Goal: Information Seeking & Learning: Learn about a topic

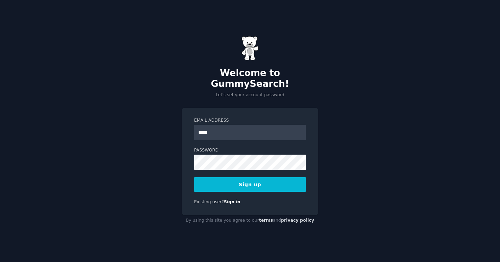
type input "**********"
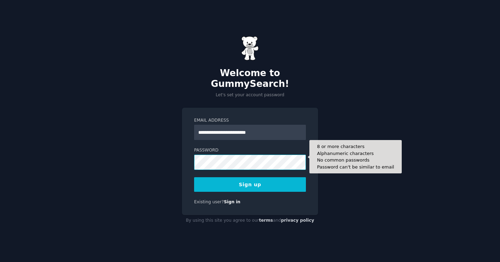
click at [194, 177] on button "Sign up" at bounding box center [250, 184] width 112 height 15
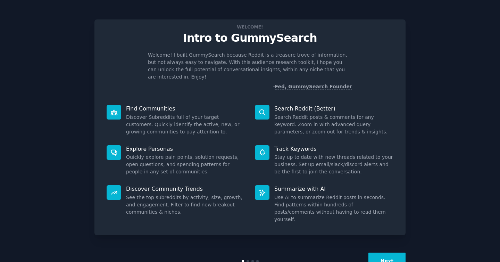
click at [184, 83] on p "- Fed, GummySearch Founder" at bounding box center [250, 86] width 204 height 7
click at [389, 252] on button "Next" at bounding box center [386, 260] width 37 height 17
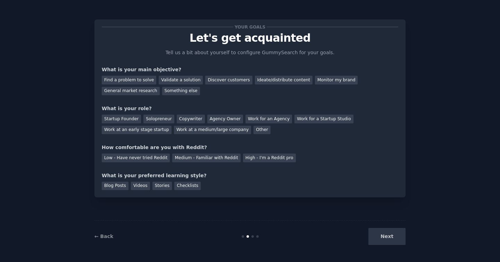
click at [390, 237] on div "Next" at bounding box center [354, 236] width 104 height 17
click at [380, 232] on div "Next" at bounding box center [354, 236] width 104 height 17
click at [136, 78] on div "Find a problem to solve" at bounding box center [129, 80] width 54 height 9
click at [218, 78] on div "Discover customers" at bounding box center [228, 80] width 47 height 9
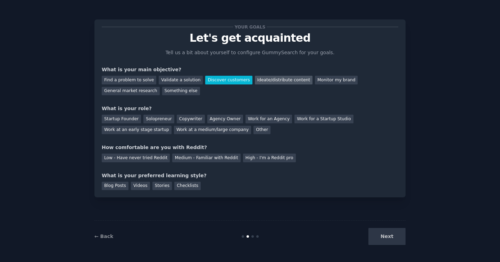
click at [264, 76] on div "Ideate/distribute content" at bounding box center [284, 80] width 58 height 9
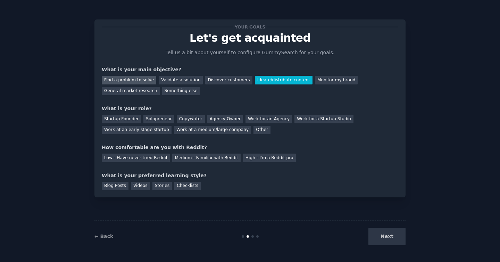
click at [145, 81] on div "Find a problem to solve" at bounding box center [129, 80] width 54 height 9
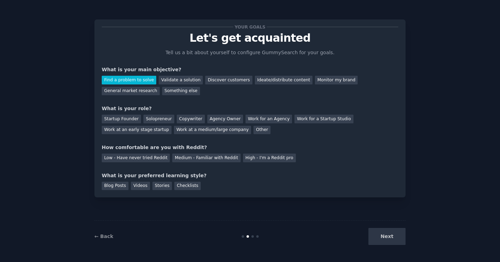
click at [377, 232] on div "Next" at bounding box center [354, 236] width 104 height 17
click at [191, 119] on div "Copywriter" at bounding box center [191, 119] width 28 height 9
click at [159, 158] on div "Low - Have never tried Reddit" at bounding box center [136, 157] width 68 height 9
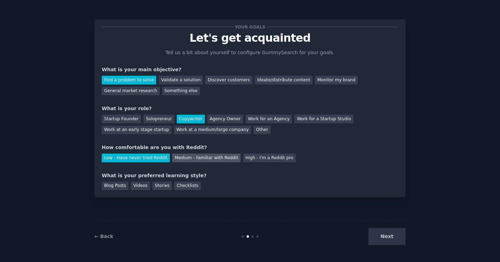
click at [177, 159] on div "Medium - Familiar with Reddit" at bounding box center [206, 157] width 68 height 9
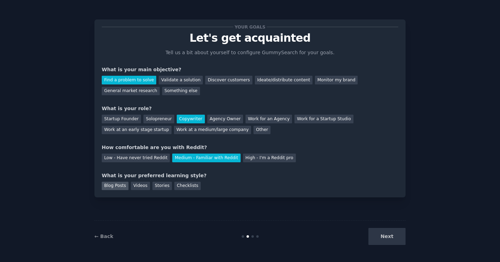
click at [123, 187] on div "Blog Posts" at bounding box center [115, 186] width 27 height 9
click at [382, 236] on button "Next" at bounding box center [386, 236] width 37 height 17
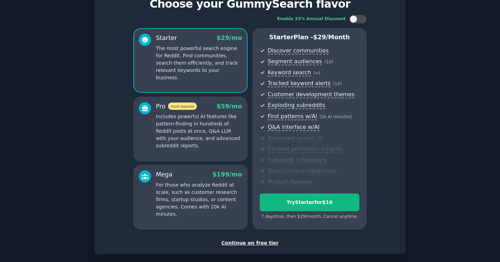
scroll to position [32, 0]
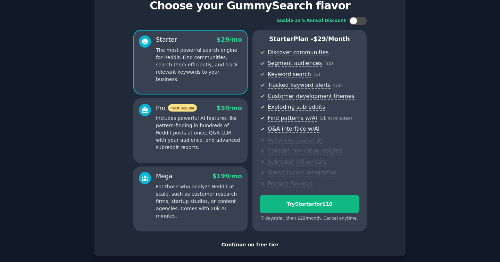
click at [259, 243] on div "Continue on free tier" at bounding box center [250, 244] width 296 height 7
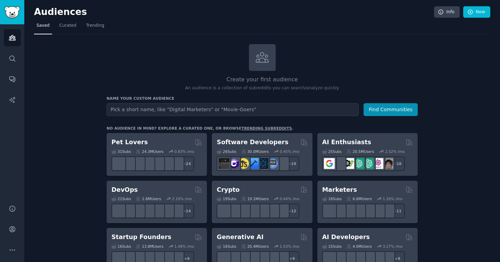
click at [224, 108] on input "text" at bounding box center [233, 109] width 252 height 13
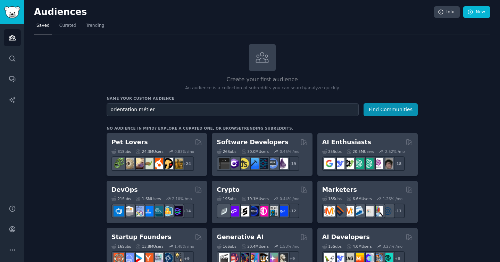
type input "orientation métier"
click at [363, 103] on button "Find Communities" at bounding box center [390, 109] width 54 height 13
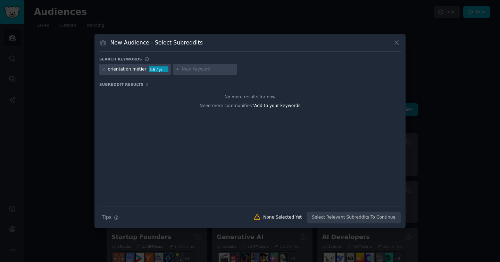
click at [125, 71] on div "orientation métier" at bounding box center [127, 69] width 39 height 6
click at [193, 69] on input "text" at bounding box center [208, 69] width 53 height 6
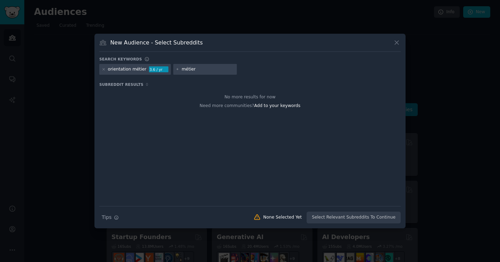
type input "métier"
click at [104, 71] on div at bounding box center [104, 69] width 4 height 6
click at [104, 70] on icon at bounding box center [104, 69] width 2 height 2
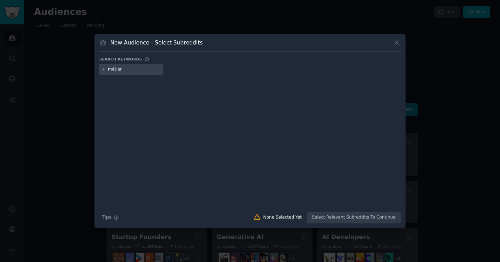
click at [129, 69] on input "métier" at bounding box center [134, 69] width 53 height 6
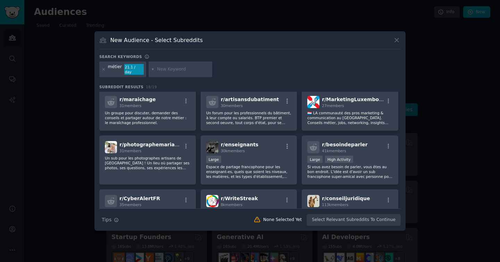
scroll to position [114, 0]
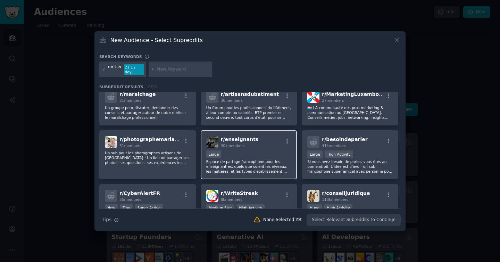
click at [275, 159] on p "Espace de partage francophone pour les enseignant-es, quels que soient les nive…" at bounding box center [248, 166] width 85 height 15
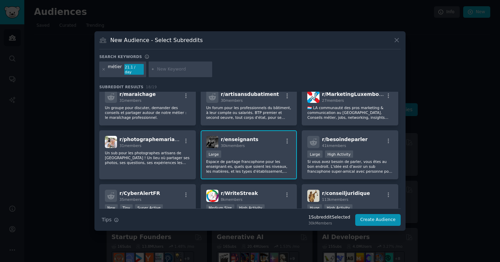
click at [247, 153] on div "Large" at bounding box center [248, 154] width 85 height 9
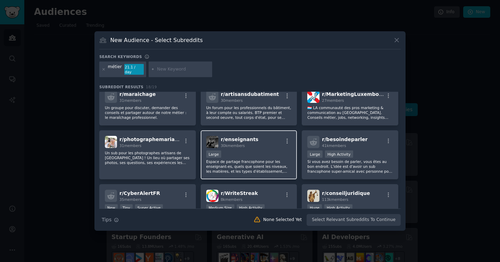
click at [247, 153] on div "Large" at bounding box center [248, 154] width 85 height 9
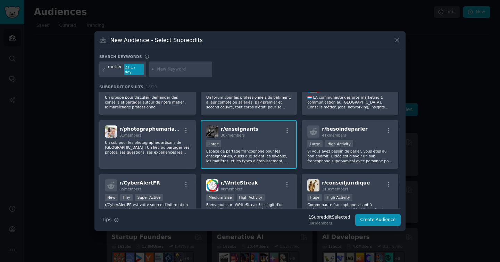
scroll to position [134, 0]
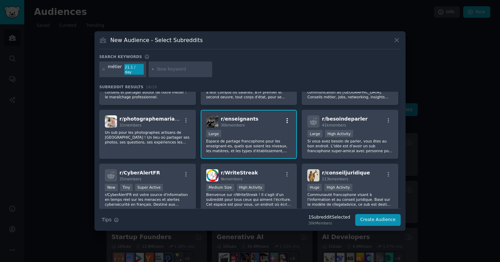
click at [288, 117] on icon "button" at bounding box center [287, 120] width 6 height 6
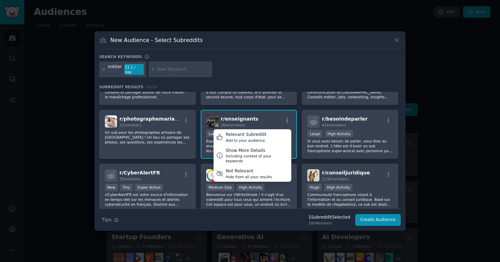
click at [226, 116] on span "r/ enseignants" at bounding box center [240, 119] width 38 height 6
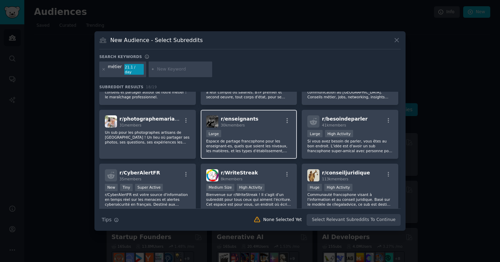
click at [233, 124] on span "30k members" at bounding box center [233, 125] width 24 height 4
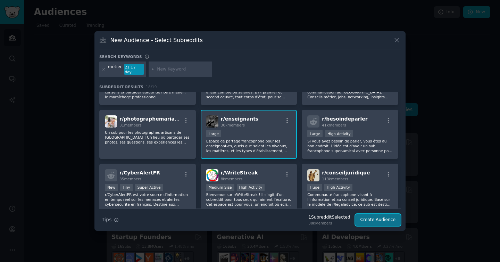
click at [380, 219] on button "Create Audience" at bounding box center [378, 220] width 46 height 12
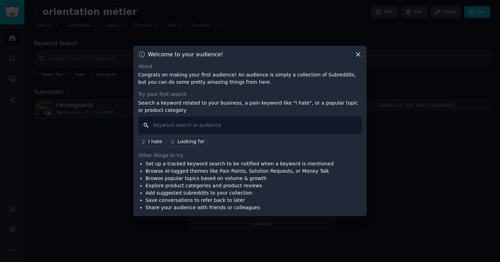
click at [234, 125] on input "text" at bounding box center [250, 125] width 224 height 18
type input "métier"
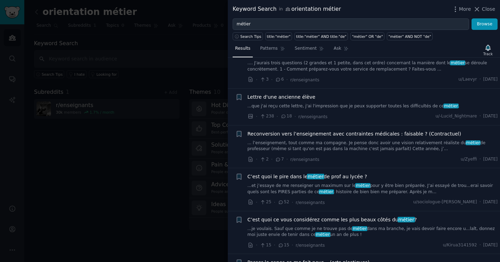
scroll to position [581, 0]
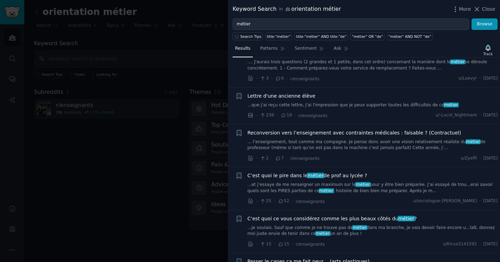
click at [215, 78] on div at bounding box center [250, 131] width 500 height 262
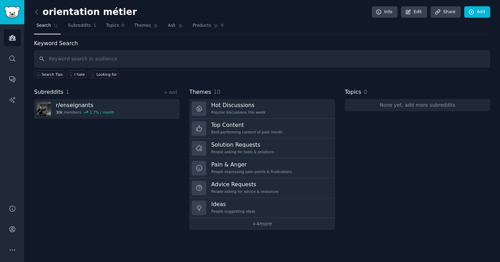
click at [129, 172] on div "Subreddits 1 + Add r/ enseignants 30k members 1.7 % / month" at bounding box center [106, 159] width 145 height 142
click at [107, 59] on input "text" at bounding box center [262, 59] width 456 height 18
type input "enseignant"
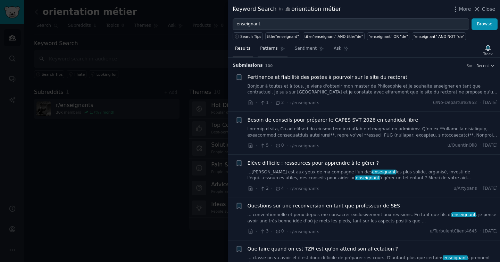
click at [269, 52] on link "Patterns" at bounding box center [273, 50] width 30 height 14
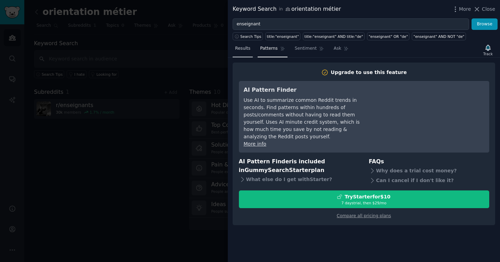
click at [244, 50] on span "Results" at bounding box center [242, 48] width 15 height 6
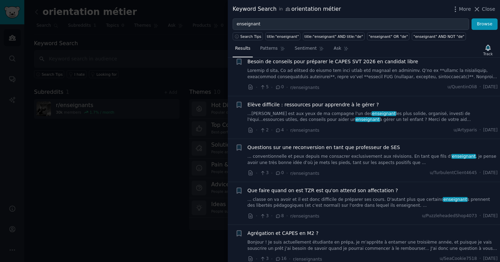
scroll to position [59, 0]
click at [172, 134] on div at bounding box center [250, 131] width 500 height 262
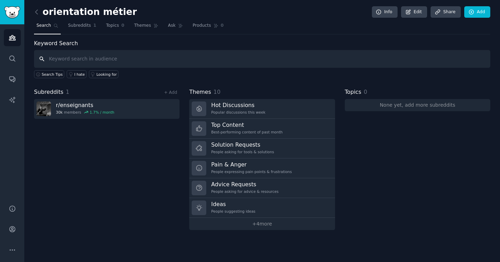
click at [117, 172] on div "Subreddits 1 + Add r/ enseignants 30k members 1.7 % / month" at bounding box center [106, 159] width 145 height 142
click at [84, 162] on div "Subreddits 1 + Add r/ enseignants 30k members 1.7 % / month" at bounding box center [106, 159] width 145 height 142
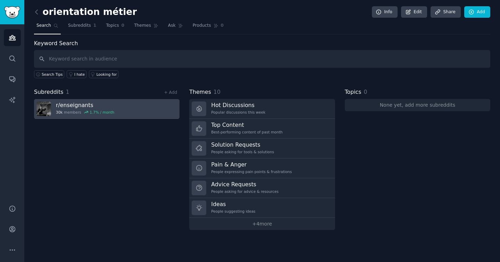
click at [136, 107] on link "r/ enseignants 30k members 1.7 % / month" at bounding box center [106, 109] width 145 height 20
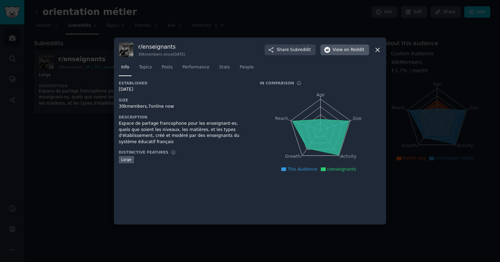
click at [336, 53] on button "View on Reddit" at bounding box center [344, 49] width 49 height 11
click at [100, 146] on div at bounding box center [250, 131] width 500 height 262
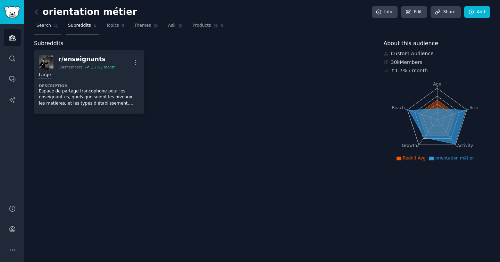
click at [50, 27] on span "Search" at bounding box center [43, 26] width 15 height 6
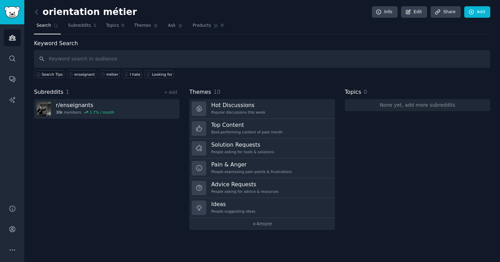
click at [156, 58] on input "text" at bounding box center [262, 59] width 456 height 18
type input "professeur"
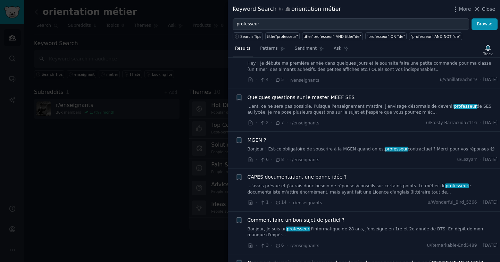
scroll to position [441, 0]
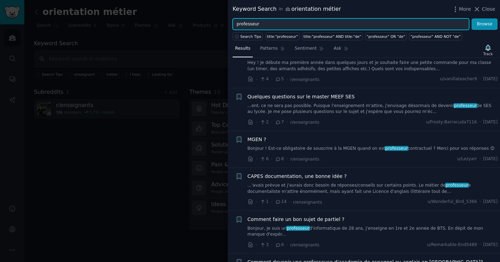
click at [262, 25] on input "professeur" at bounding box center [351, 24] width 236 height 12
click at [471, 18] on button "Browse" at bounding box center [484, 24] width 26 height 12
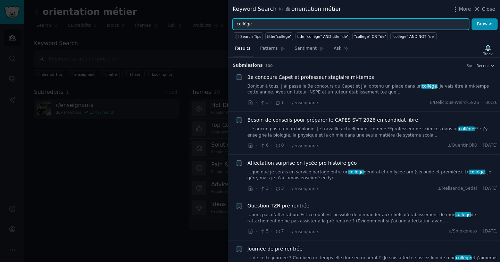
click at [261, 21] on input "collège" at bounding box center [351, 24] width 236 height 12
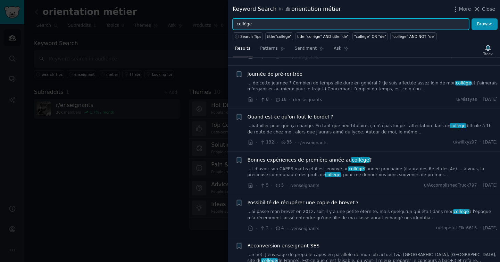
scroll to position [176, 0]
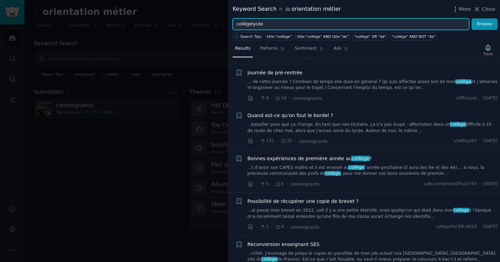
click at [270, 26] on input "collègelycée" at bounding box center [351, 24] width 236 height 12
click at [471, 18] on button "Browse" at bounding box center [484, 24] width 26 height 12
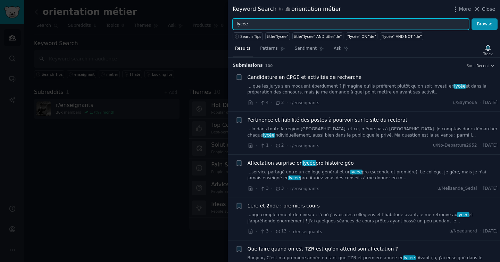
click at [411, 25] on input "lycée" at bounding box center [351, 24] width 236 height 12
click at [410, 24] on input "lycée" at bounding box center [351, 24] width 236 height 12
type input "parcoursup"
click at [471, 18] on button "Browse" at bounding box center [484, 24] width 26 height 12
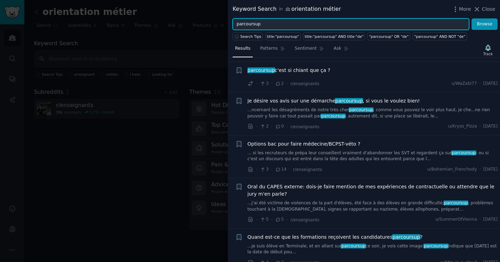
scroll to position [383, 0]
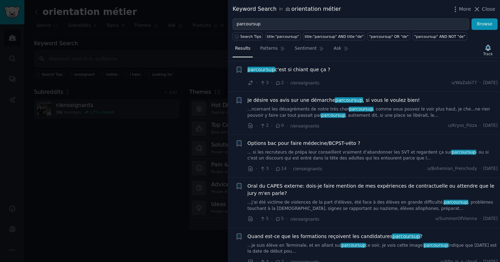
click at [225, 163] on div at bounding box center [250, 131] width 500 height 262
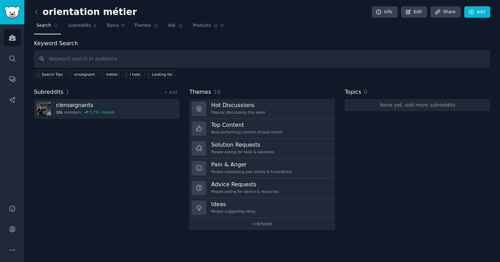
click at [169, 134] on div "Subreddits 1 + Add r/ enseignants 30k members 1.7 % / month" at bounding box center [106, 159] width 145 height 142
click at [159, 158] on div "Subreddits 1 + Add r/ enseignants 30k members 1.7 % / month" at bounding box center [106, 159] width 145 height 142
click at [84, 168] on div "Subreddits 1 + Add r/ enseignants 30k members 1.7 % / month" at bounding box center [106, 159] width 145 height 142
click at [114, 163] on div "Subreddits 1 + Add r/ enseignants 30k members 1.7 % / month" at bounding box center [106, 159] width 145 height 142
click at [92, 61] on input "text" at bounding box center [262, 59] width 456 height 18
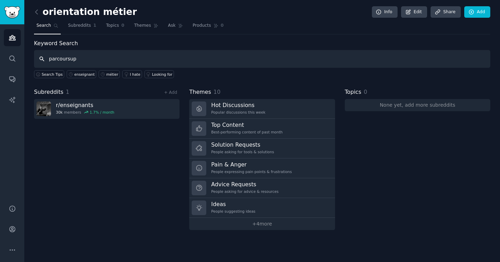
type input "parcoursup"
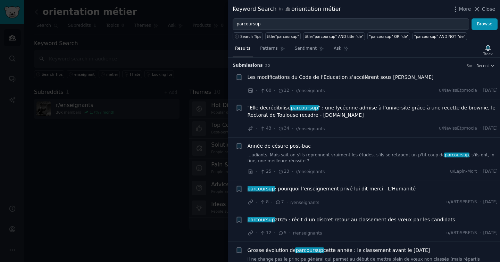
click at [59, 178] on div at bounding box center [250, 131] width 500 height 262
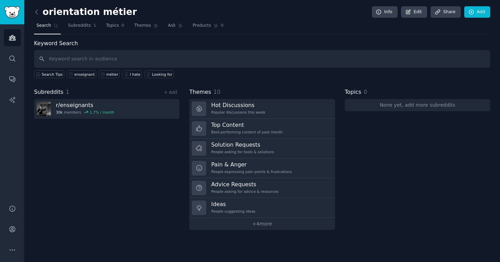
click at [100, 182] on div "Subreddits 1 + Add r/ enseignants 30k members 1.7 % / month" at bounding box center [106, 159] width 145 height 142
click at [89, 183] on div "Subreddits 1 + Add r/ enseignants 30k members 1.7 % / month" at bounding box center [106, 159] width 145 height 142
click at [16, 61] on link "Search" at bounding box center [12, 58] width 17 height 17
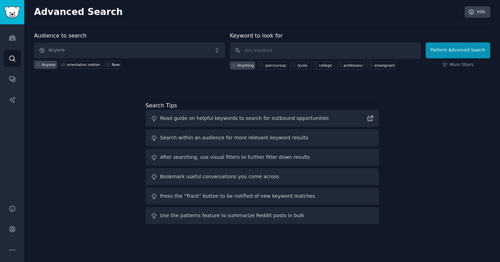
click at [435, 161] on div "Audience to search Anyone Anyone orientation métier New Keyword to look for Any…" at bounding box center [262, 129] width 456 height 195
click at [101, 49] on span "Anyone" at bounding box center [129, 50] width 191 height 16
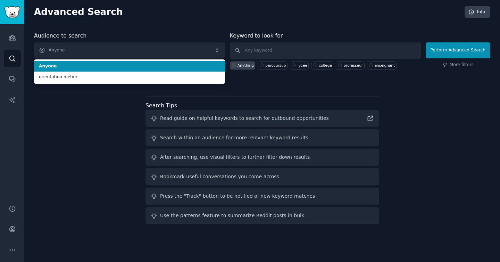
click at [82, 64] on span "Anyone" at bounding box center [129, 66] width 181 height 6
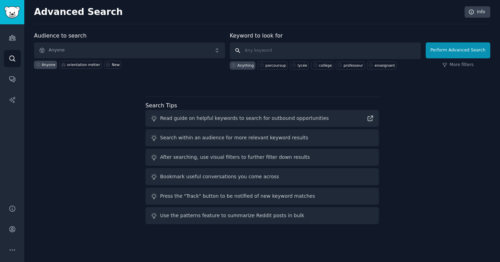
click at [298, 51] on input "text" at bounding box center [325, 50] width 191 height 17
click at [271, 66] on div "parcoursup" at bounding box center [275, 65] width 20 height 5
click at [300, 65] on div "lycée" at bounding box center [302, 65] width 10 height 5
click at [275, 67] on div "parcoursup" at bounding box center [275, 65] width 20 height 5
type input "parcoursup"
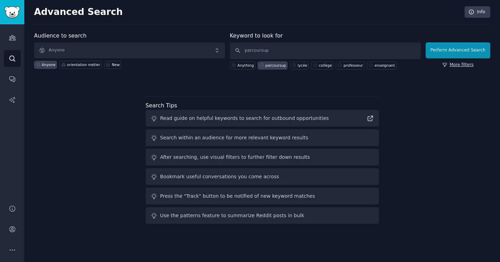
click at [458, 67] on link "More filters" at bounding box center [457, 65] width 31 height 6
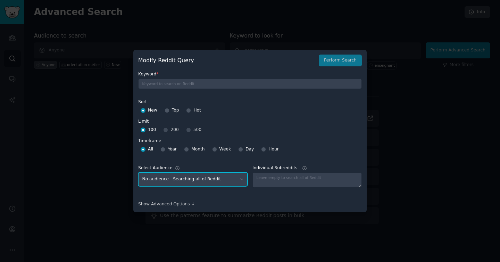
click at [223, 180] on select "No audience - Searching all of Reddit orientation métier - 1 Subreddit" at bounding box center [192, 179] width 109 height 14
click at [277, 118] on label "Limit" at bounding box center [250, 121] width 224 height 6
